Goal: Book appointment/travel/reservation

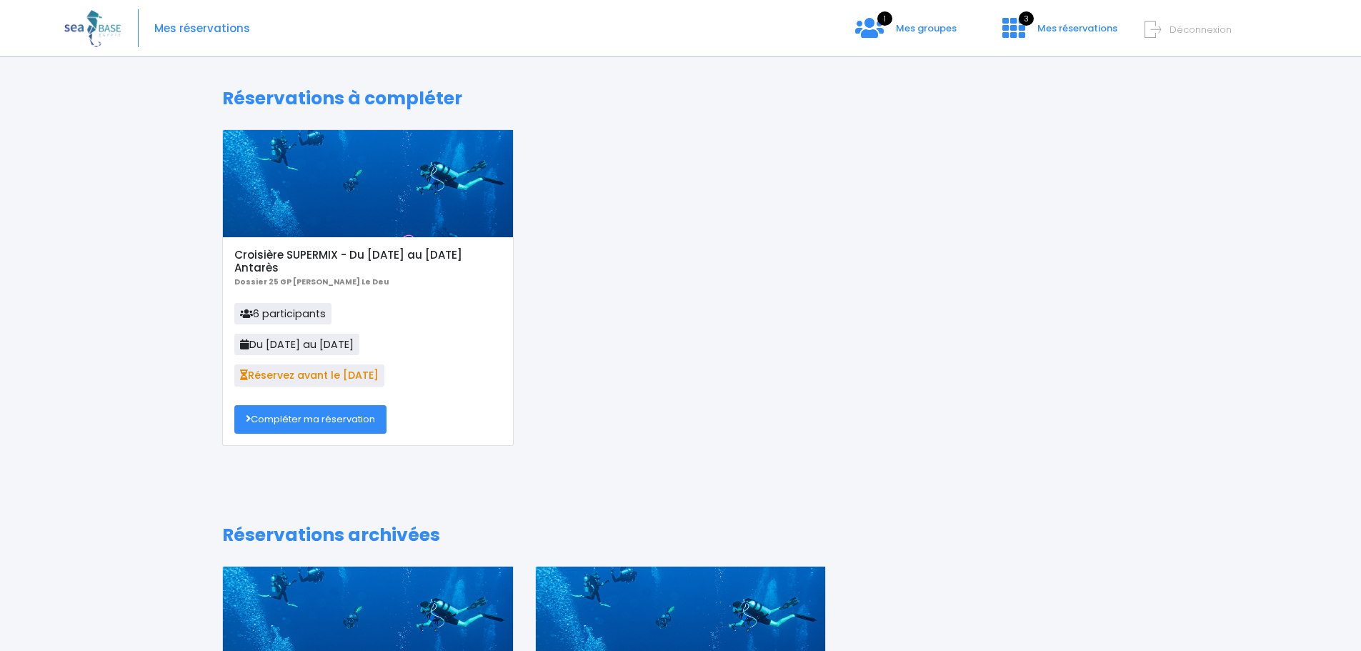
click at [320, 416] on link "Compléter ma réservation" at bounding box center [310, 419] width 152 height 29
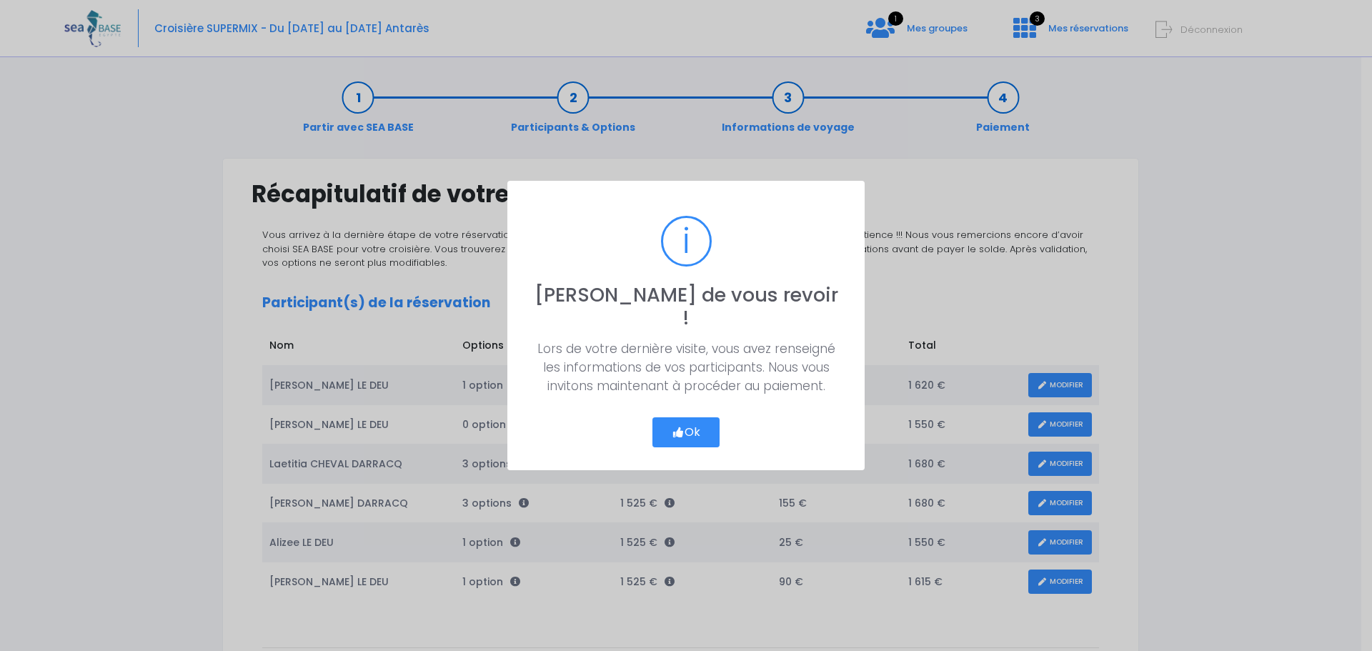
click at [662, 417] on button "Ok" at bounding box center [685, 432] width 67 height 30
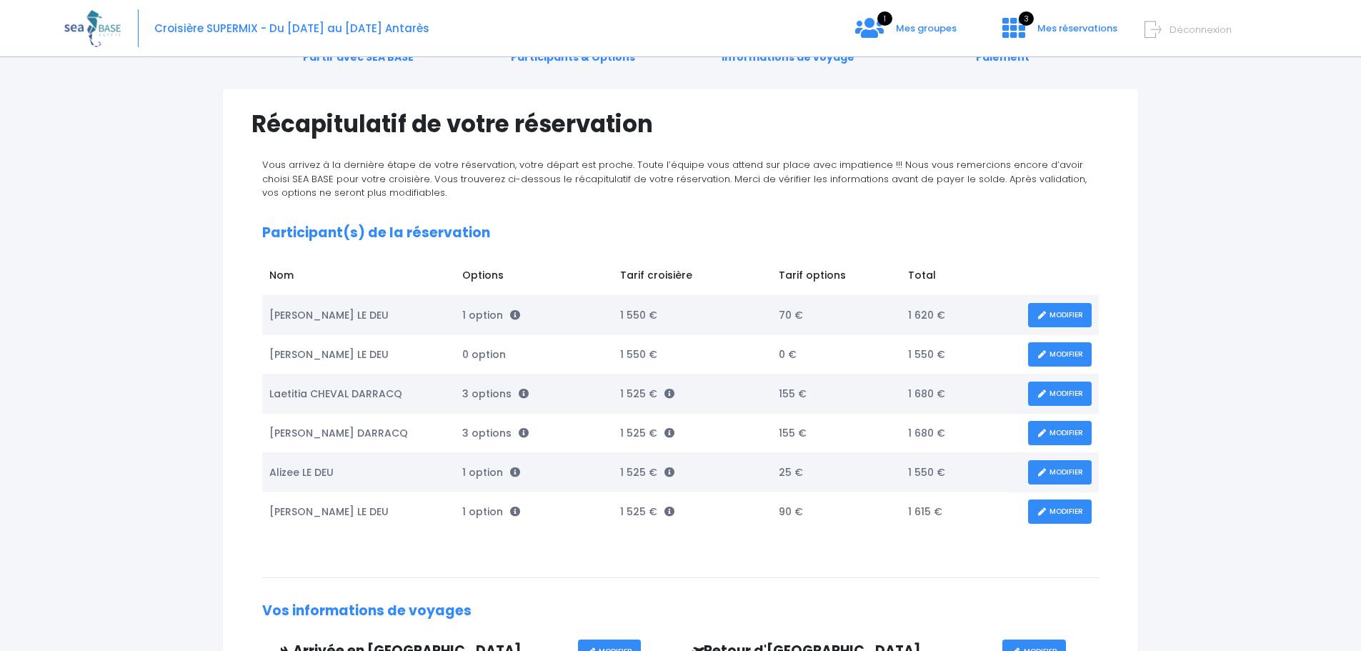
scroll to position [56, 0]
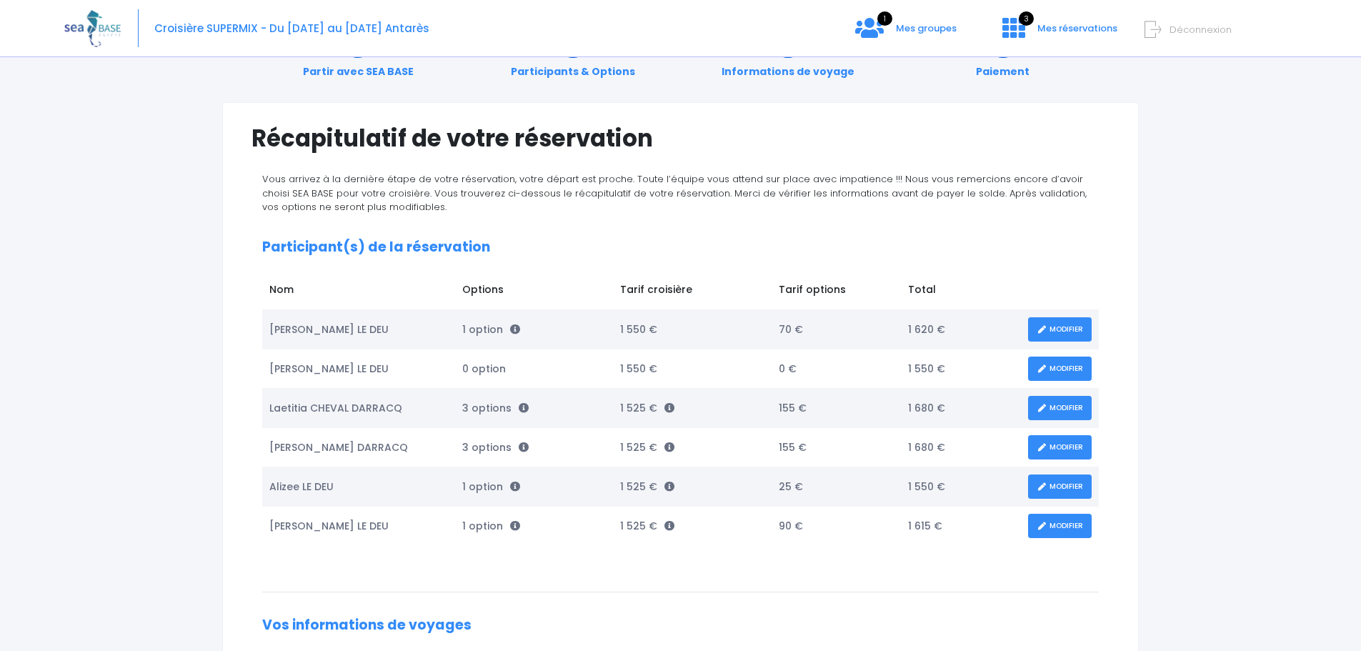
click at [1063, 329] on link "MODIFIER" at bounding box center [1060, 329] width 64 height 25
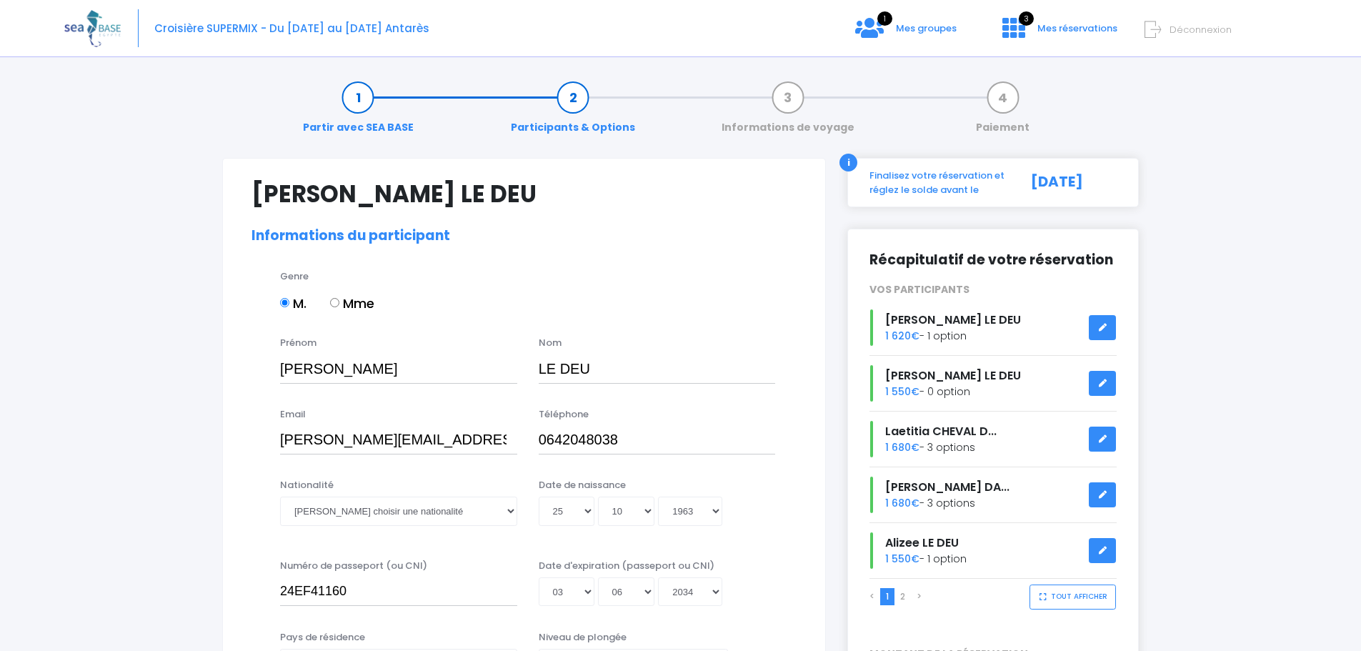
select select "PADI Dive Master"
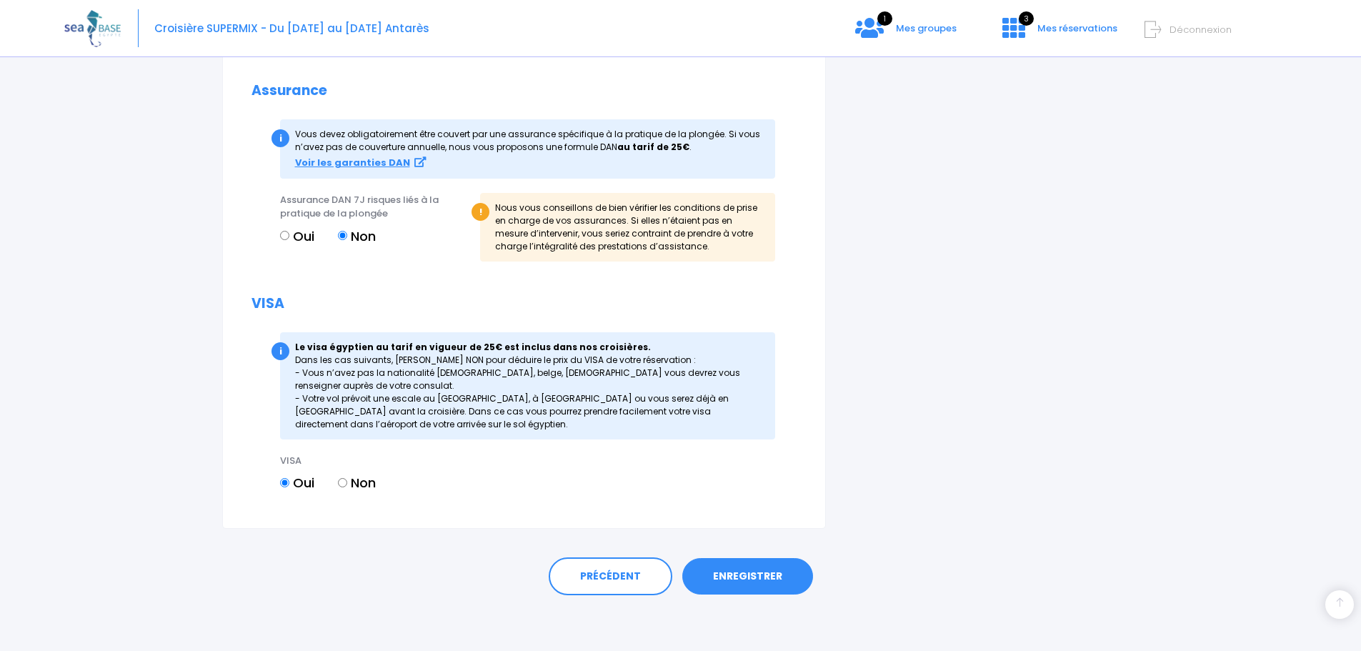
scroll to position [1489, 0]
click at [736, 562] on link "ENREGISTRER" at bounding box center [747, 575] width 131 height 37
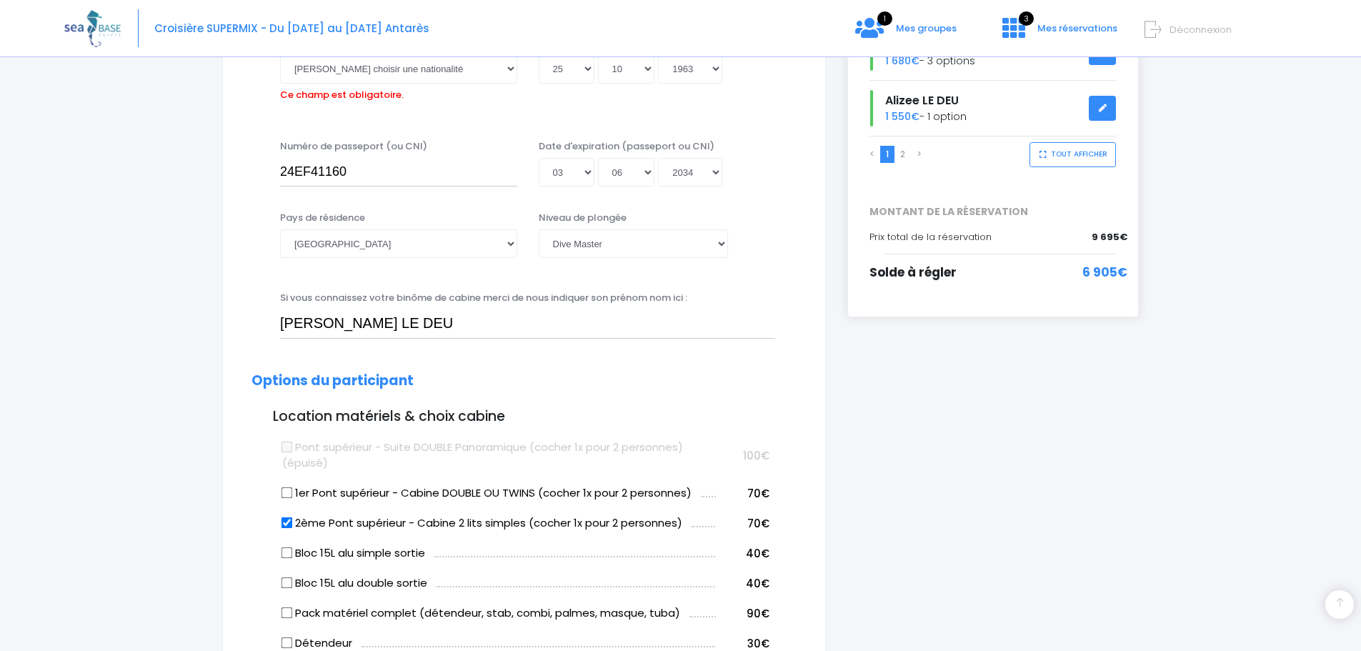
scroll to position [354, 0]
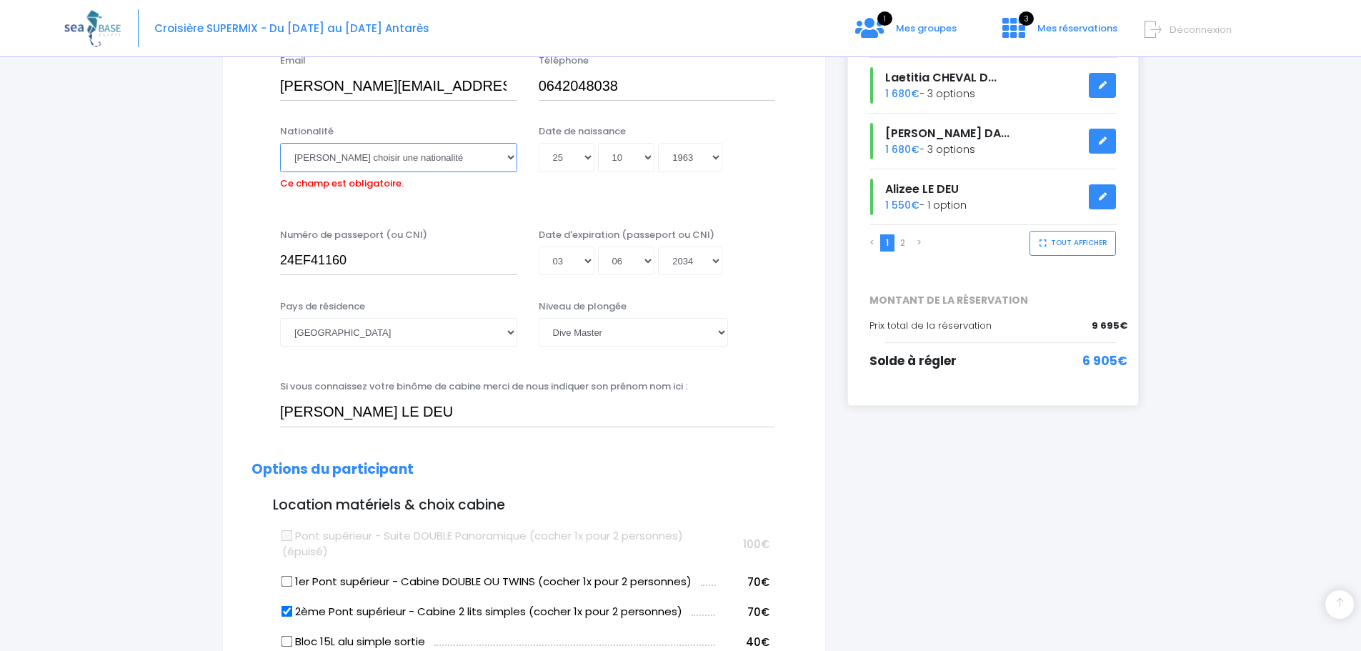
click at [513, 157] on select "Veuillez choisir une nationalité Afghane Albanaise Algerienne Allemande America…" at bounding box center [398, 157] width 237 height 29
select select "Française"
click at [280, 143] on select "Veuillez choisir une nationalité Afghane Albanaise Algerienne Allemande America…" at bounding box center [398, 157] width 237 height 29
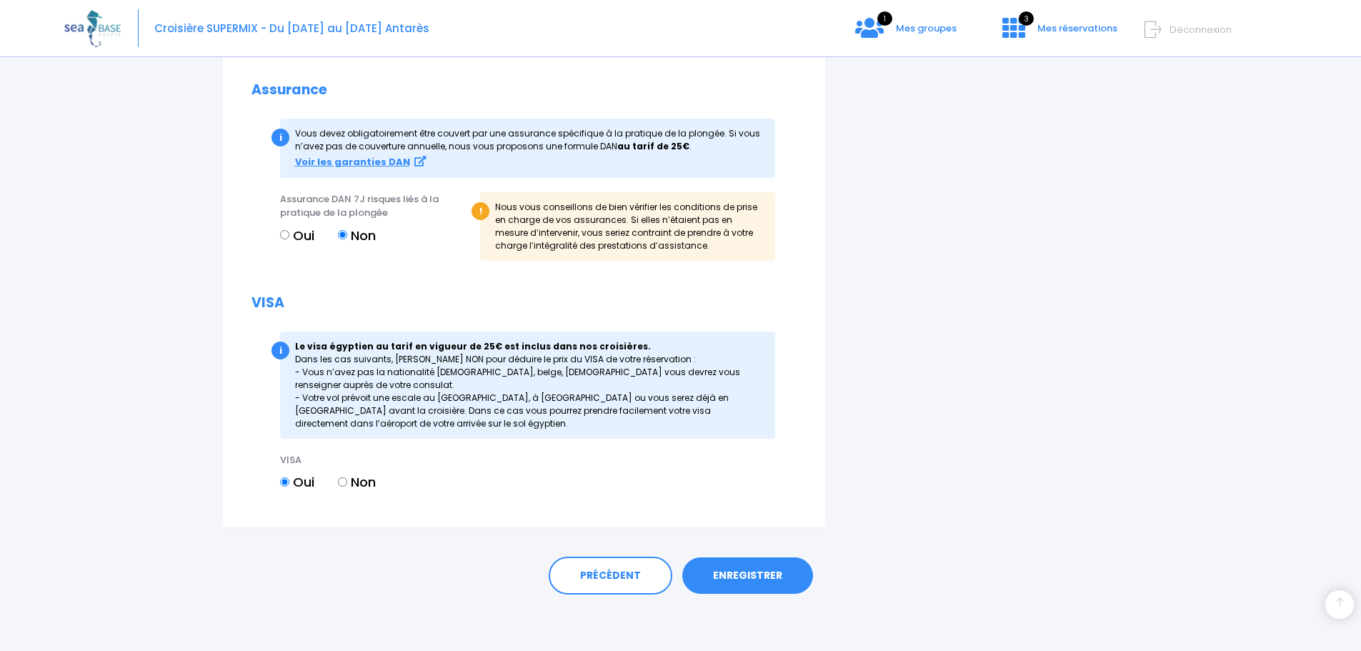
scroll to position [1489, 0]
click at [730, 569] on link "ENREGISTRER" at bounding box center [747, 575] width 131 height 37
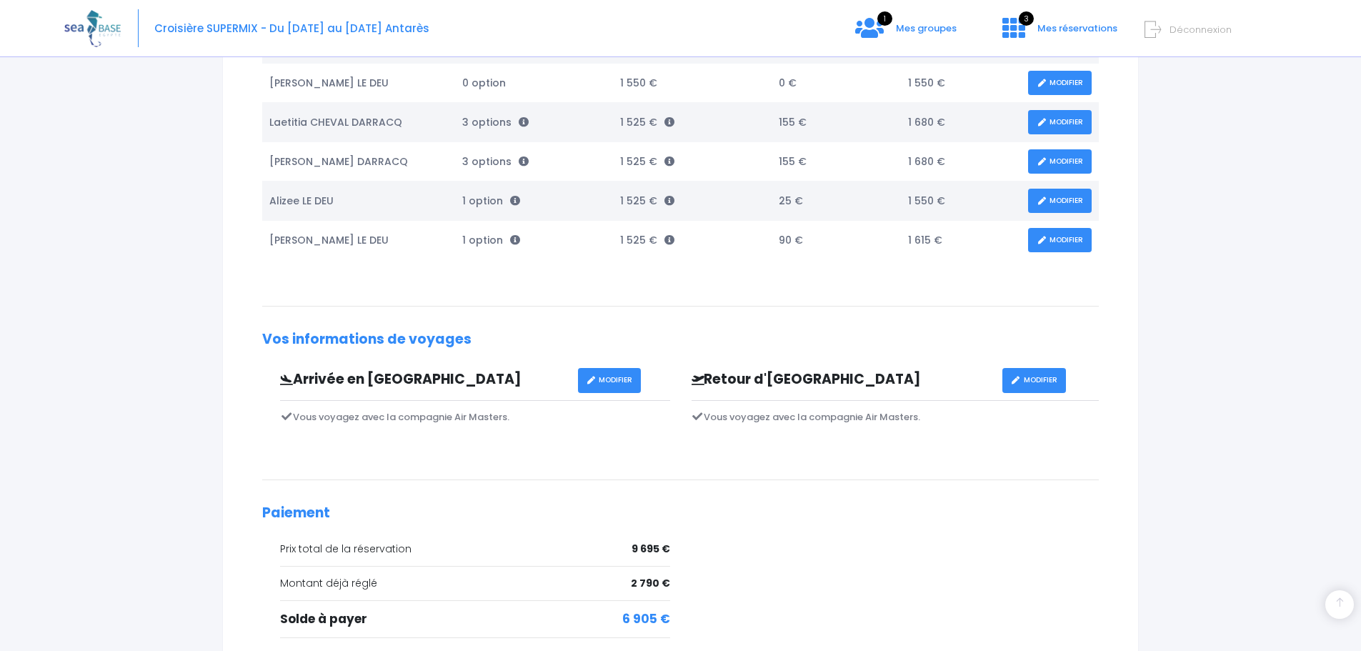
scroll to position [484, 0]
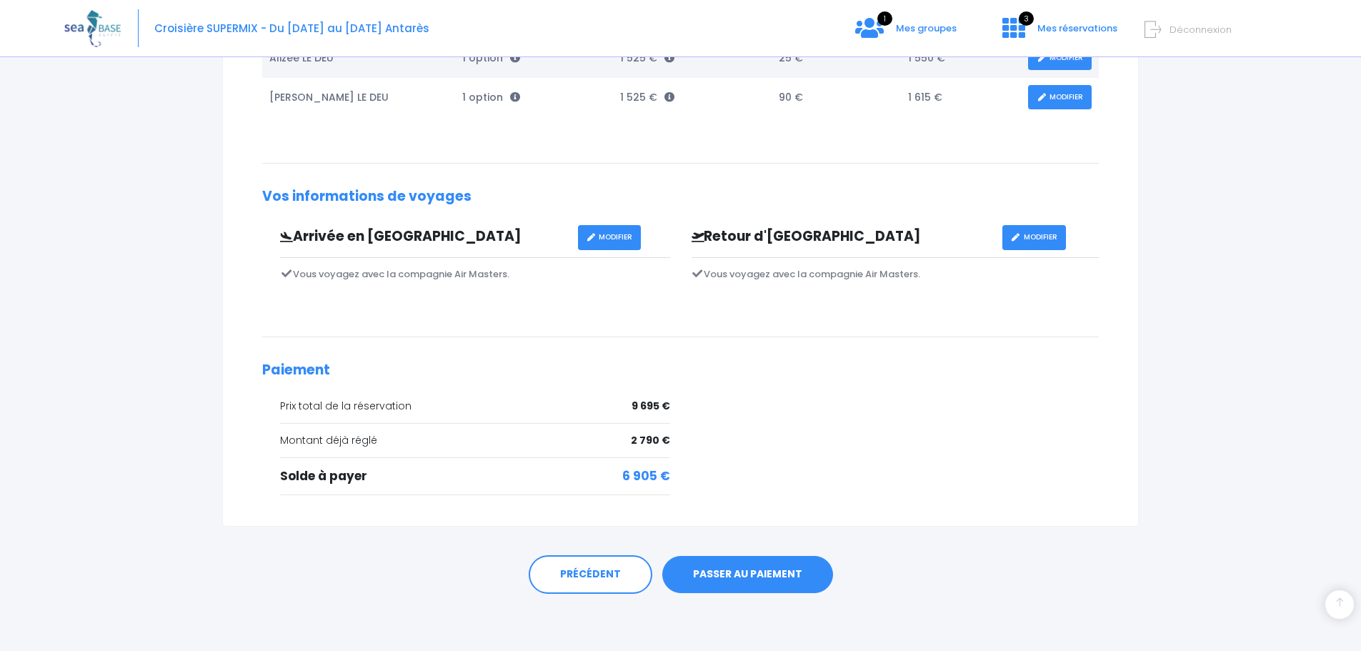
click at [732, 566] on link "PASSER AU PAIEMENT" at bounding box center [747, 574] width 171 height 37
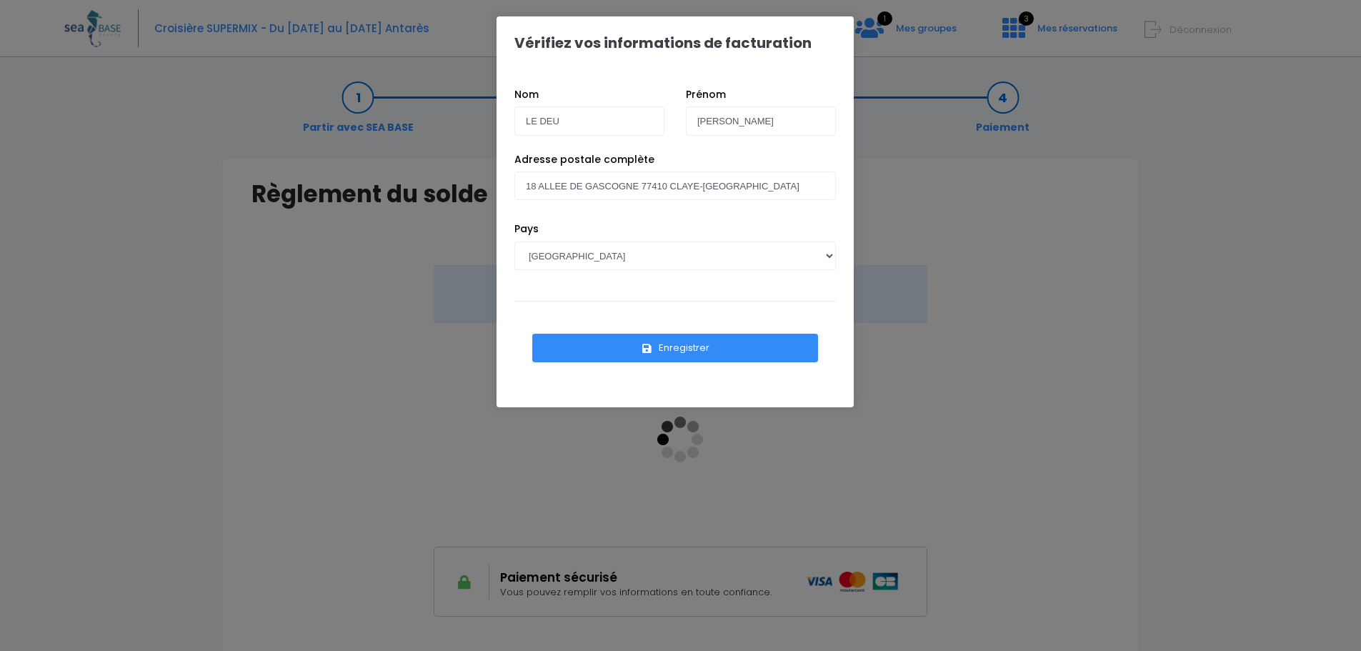
click at [686, 347] on button "Enregistrer" at bounding box center [675, 348] width 286 height 29
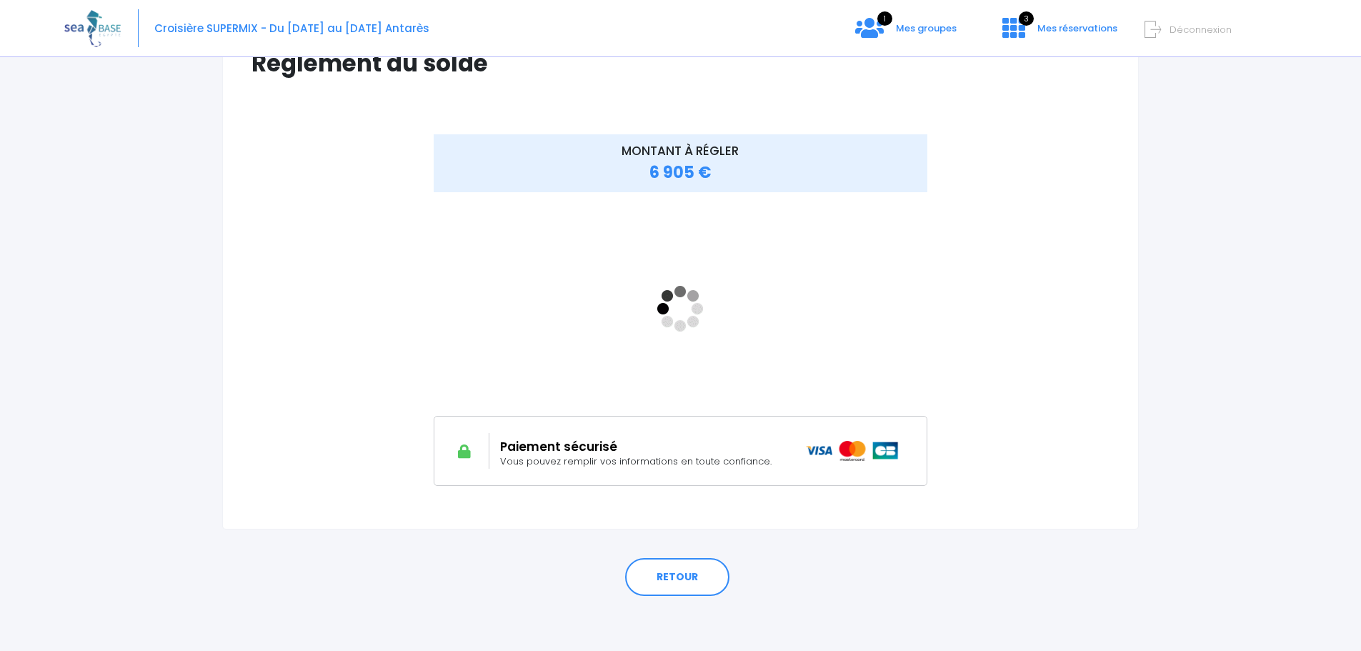
scroll to position [133, 0]
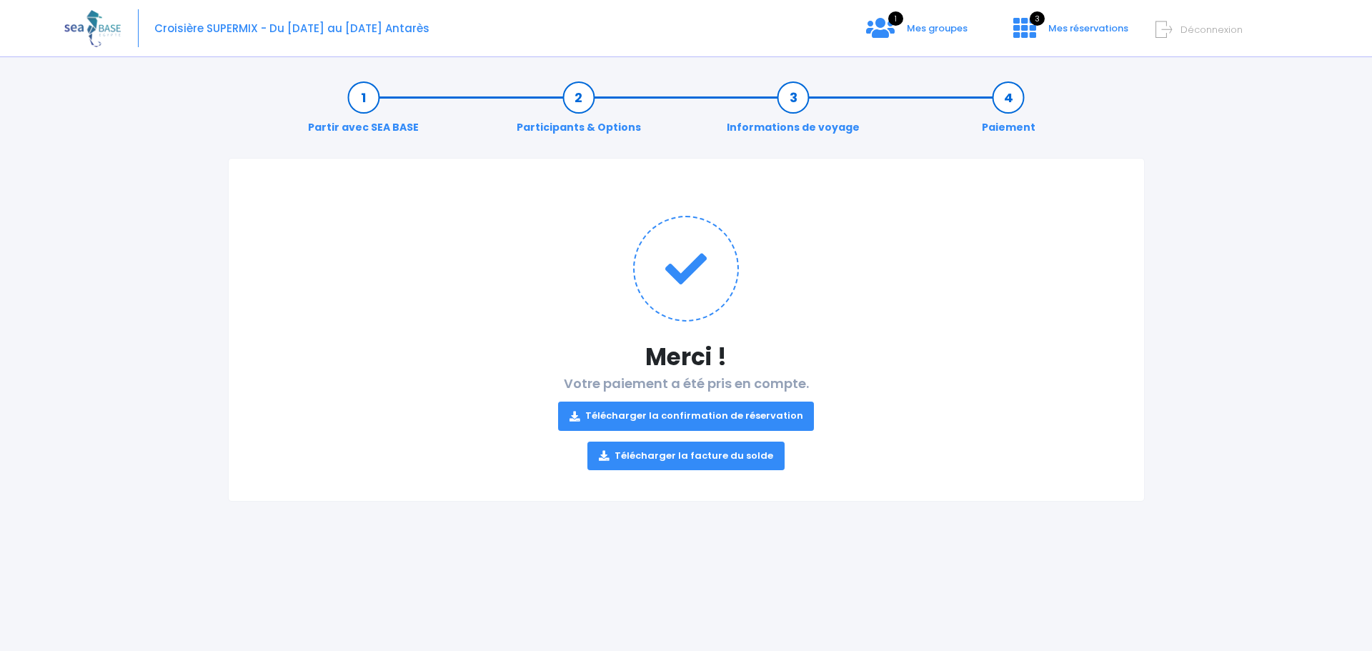
click at [704, 451] on link "Télécharger la facture du solde" at bounding box center [685, 456] width 197 height 29
click at [708, 414] on link "Télécharger la confirmation de réservation" at bounding box center [686, 416] width 257 height 29
